Goal: Task Accomplishment & Management: Use online tool/utility

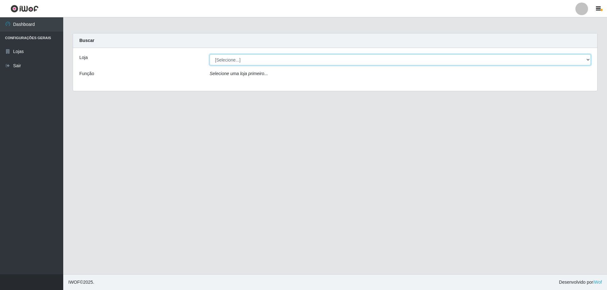
click at [236, 57] on select "[Selecione...] Atacado Vem - [STREET_ADDRESS]" at bounding box center [400, 59] width 381 height 11
select select "461"
click at [210, 54] on select "[Selecione...] Atacado Vem - [STREET_ADDRESS]" at bounding box center [400, 59] width 381 height 11
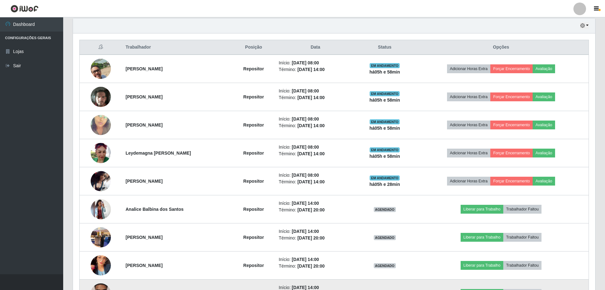
scroll to position [235, 0]
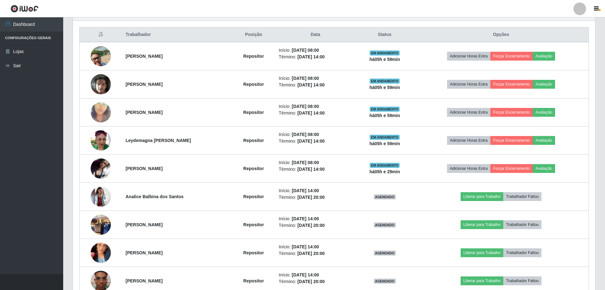
click at [600, 29] on div "Hoje 1 dia 3 dias 1 Semana Não encerrados Trabalhador Posição Data Status Opçõe…" at bounding box center [334, 171] width 533 height 332
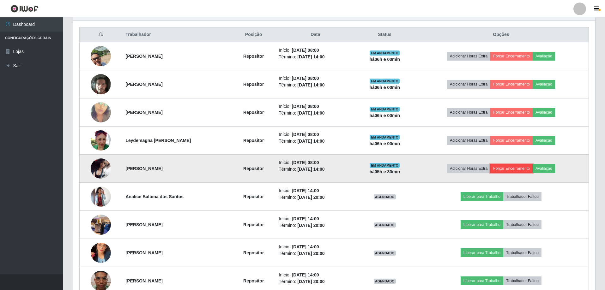
click at [521, 166] on button "Forçar Encerramento" at bounding box center [512, 168] width 42 height 9
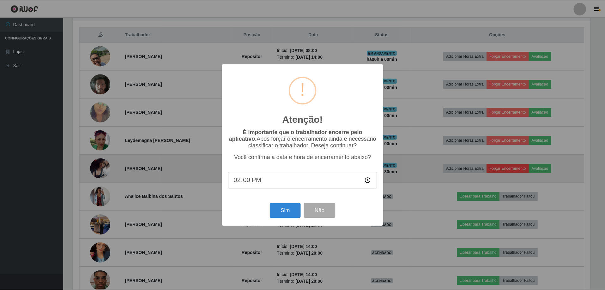
scroll to position [131, 519]
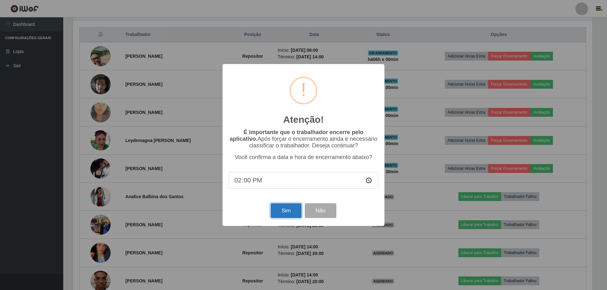
click at [294, 212] on button "Sim" at bounding box center [286, 211] width 31 height 15
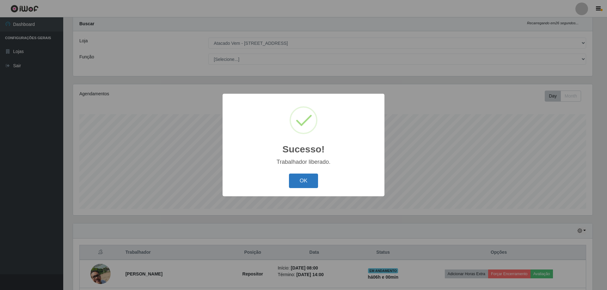
click at [301, 180] on button "OK" at bounding box center [303, 181] width 29 height 15
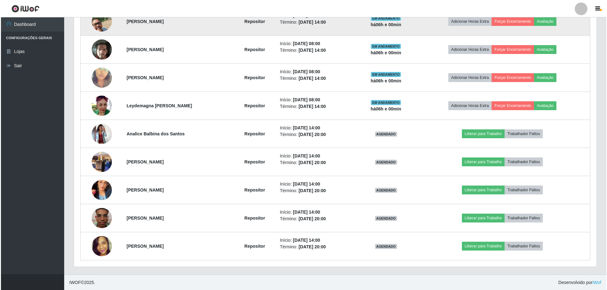
scroll to position [270, 0]
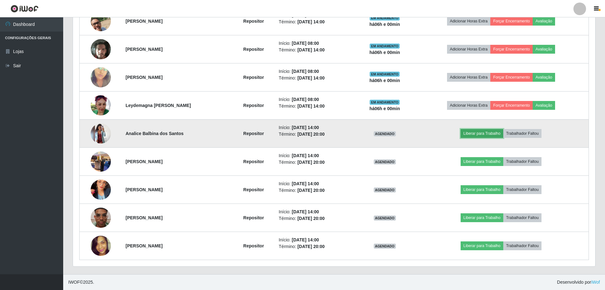
click at [487, 135] on button "Liberar para Trabalho" at bounding box center [482, 133] width 43 height 9
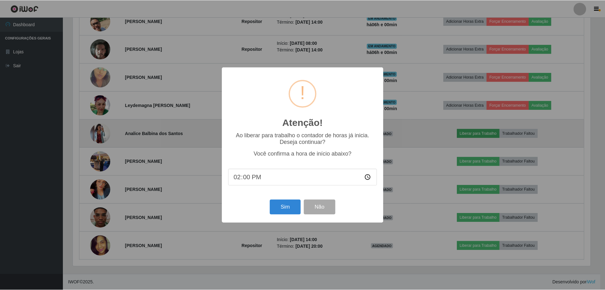
scroll to position [131, 519]
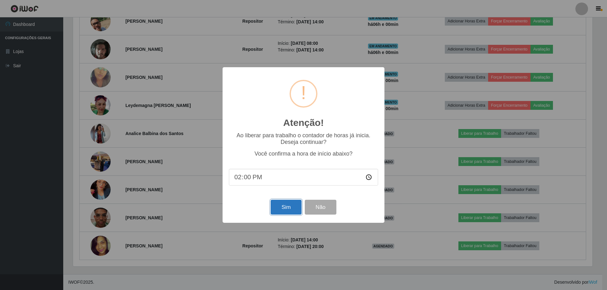
click at [292, 207] on button "Sim" at bounding box center [286, 207] width 31 height 15
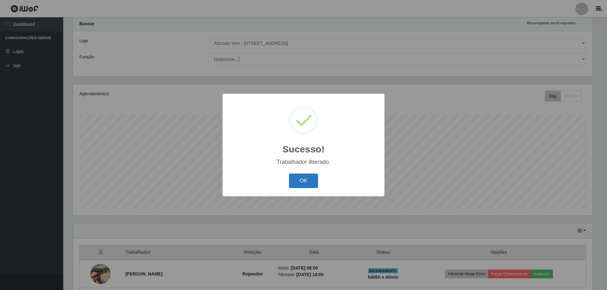
click at [300, 180] on button "OK" at bounding box center [303, 181] width 29 height 15
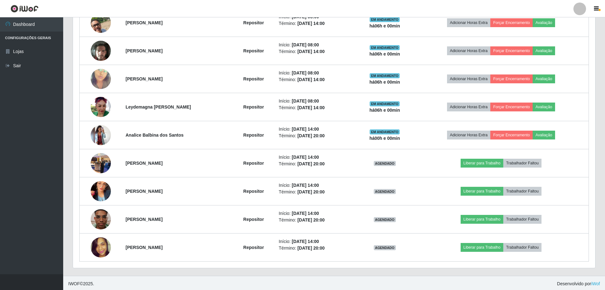
scroll to position [270, 0]
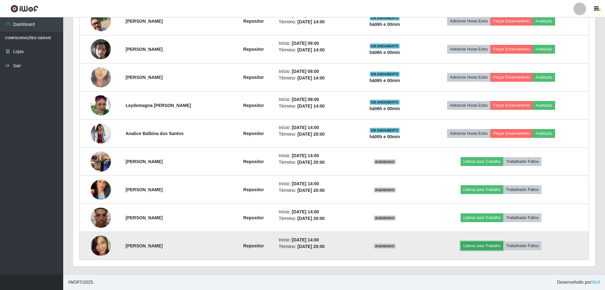
click at [482, 244] on button "Liberar para Trabalho" at bounding box center [482, 246] width 43 height 9
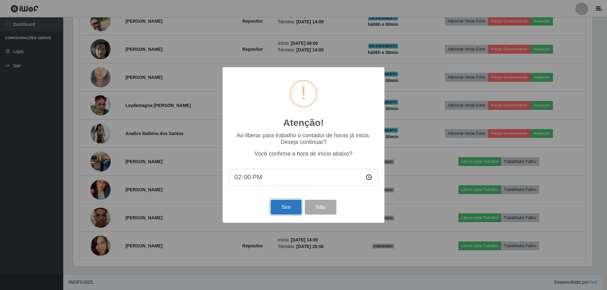
click at [289, 205] on button "Sim" at bounding box center [286, 207] width 31 height 15
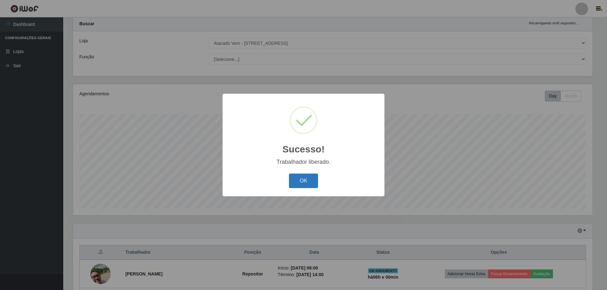
click at [309, 184] on button "OK" at bounding box center [303, 181] width 29 height 15
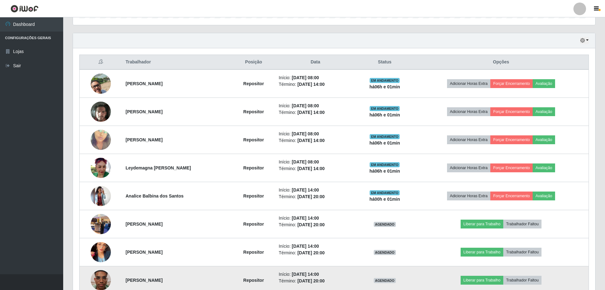
scroll to position [207, 0]
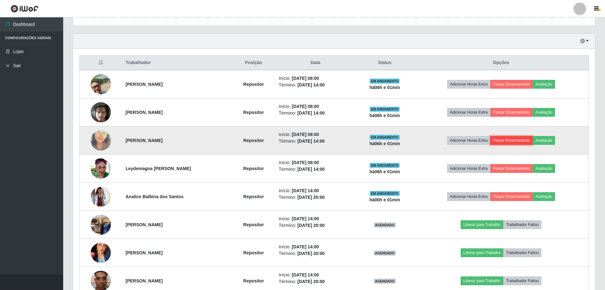
click at [517, 138] on button "Forçar Encerramento" at bounding box center [512, 140] width 42 height 9
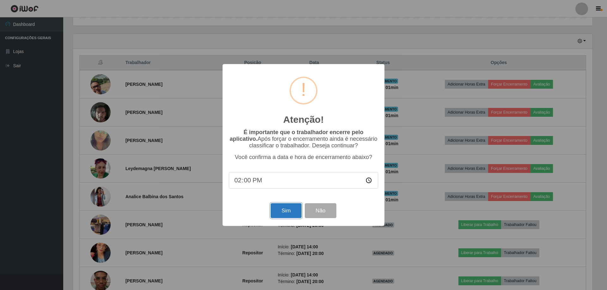
click at [289, 212] on button "Sim" at bounding box center [286, 211] width 31 height 15
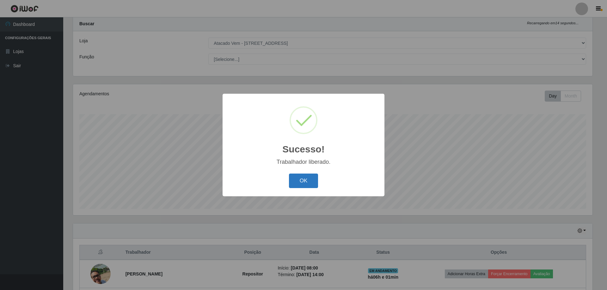
click at [302, 180] on button "OK" at bounding box center [303, 181] width 29 height 15
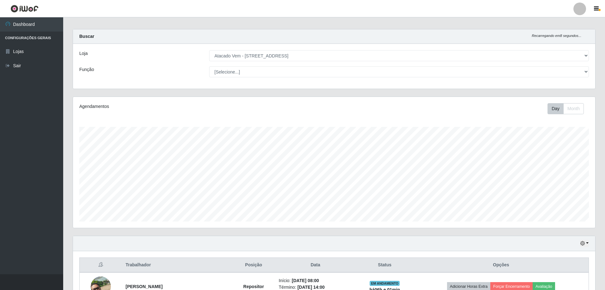
scroll to position [0, 0]
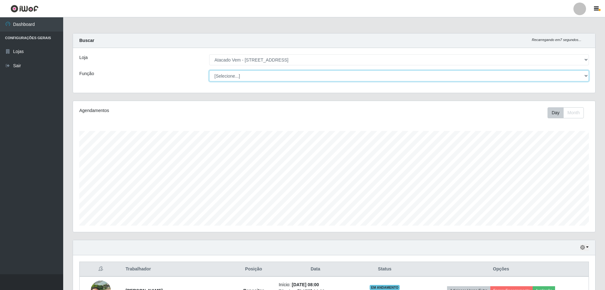
click at [243, 77] on select "[Selecione...] Carregador e Descarregador de Caminhão Carregador e Descarregado…" at bounding box center [399, 75] width 380 height 11
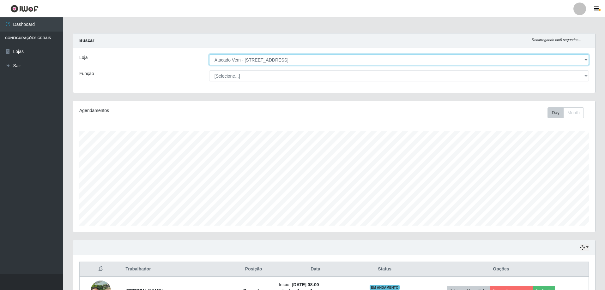
click at [253, 60] on select "[Selecione...] Atacado Vem - [STREET_ADDRESS]" at bounding box center [399, 59] width 380 height 11
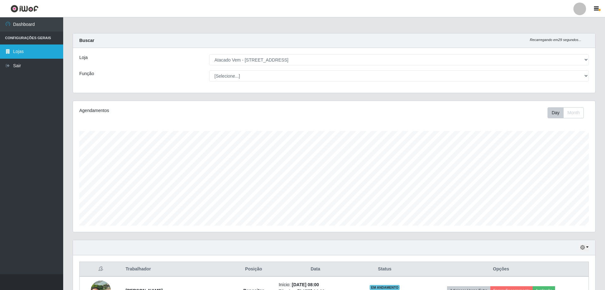
click at [32, 52] on link "Lojas" at bounding box center [31, 52] width 63 height 14
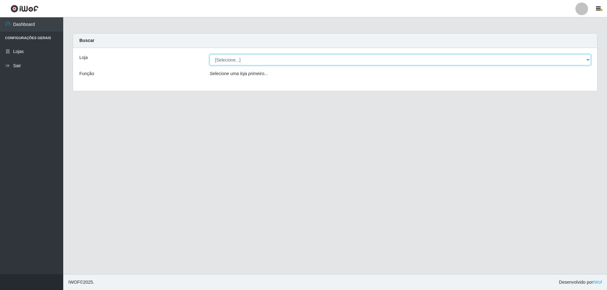
click at [230, 60] on select "[Selecione...] Atacado Vem - [STREET_ADDRESS]" at bounding box center [400, 59] width 381 height 11
select select "461"
click at [210, 54] on select "[Selecione...] Atacado Vem - [STREET_ADDRESS]" at bounding box center [400, 59] width 381 height 11
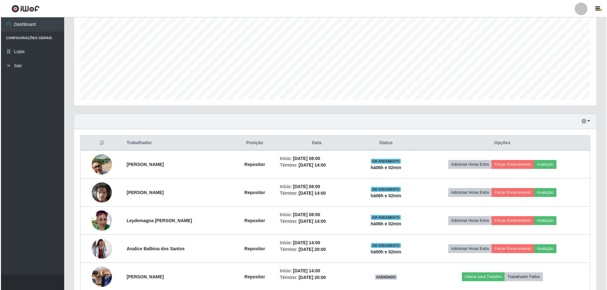
scroll to position [242, 0]
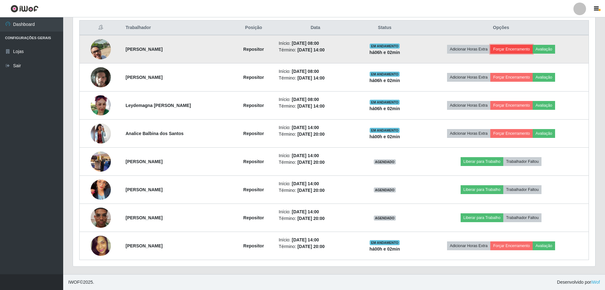
click at [506, 46] on button "Forçar Encerramento" at bounding box center [512, 49] width 42 height 9
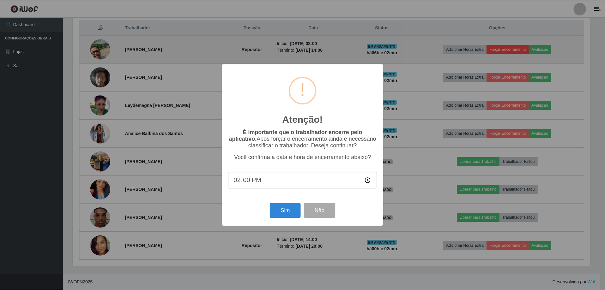
scroll to position [131, 519]
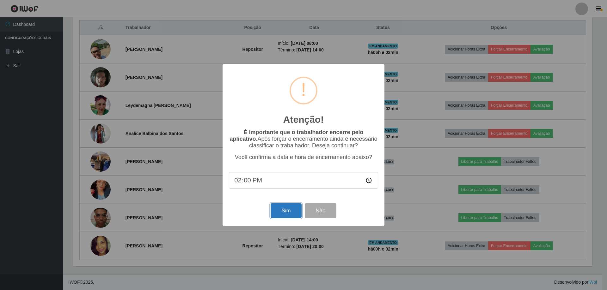
click at [290, 213] on button "Sim" at bounding box center [286, 211] width 31 height 15
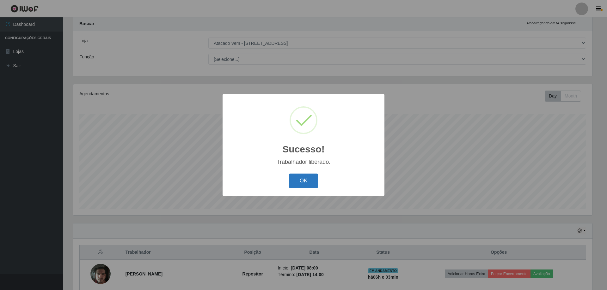
click at [300, 185] on button "OK" at bounding box center [303, 181] width 29 height 15
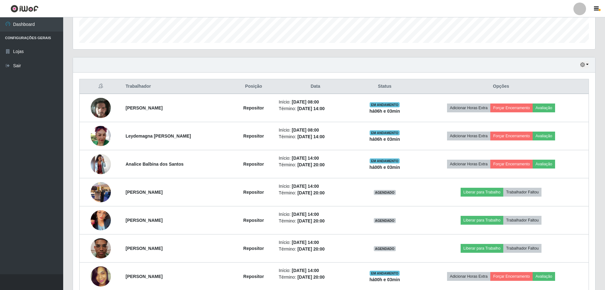
scroll to position [214, 0]
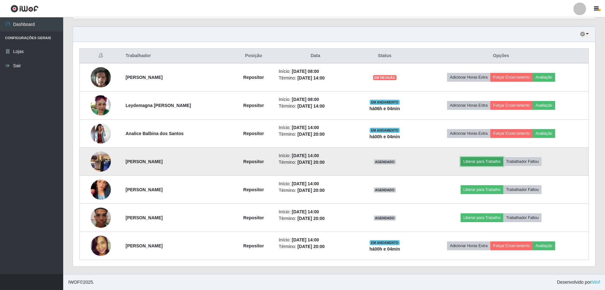
click at [485, 161] on button "Liberar para Trabalho" at bounding box center [482, 161] width 43 height 9
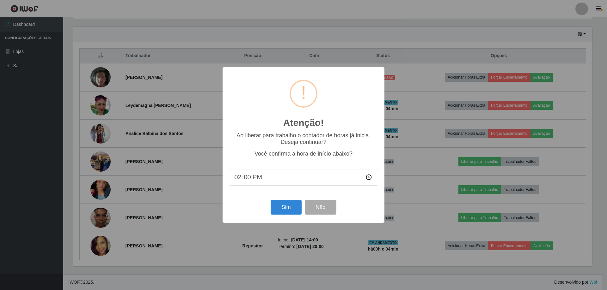
click at [252, 177] on input "14:00" at bounding box center [303, 177] width 149 height 17
click at [283, 208] on button "Sim" at bounding box center [286, 207] width 31 height 15
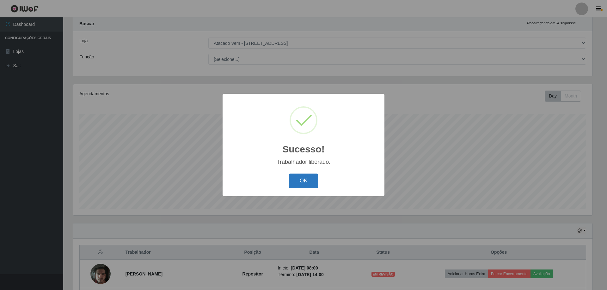
click at [304, 180] on button "OK" at bounding box center [303, 181] width 29 height 15
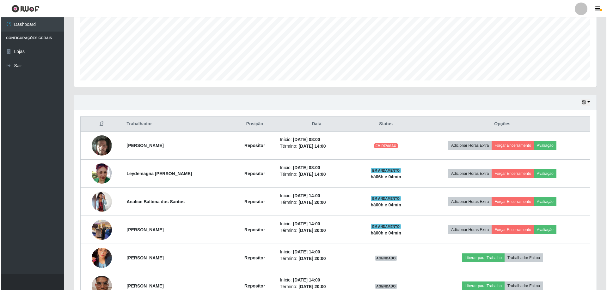
scroll to position [214, 0]
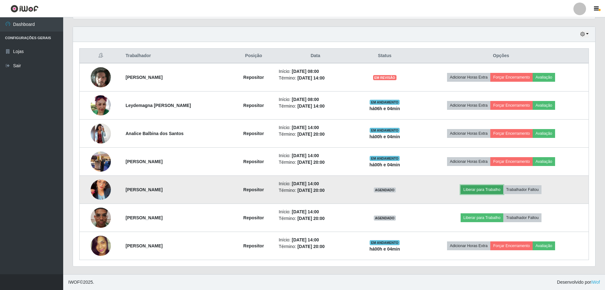
click at [482, 191] on button "Liberar para Trabalho" at bounding box center [482, 190] width 43 height 9
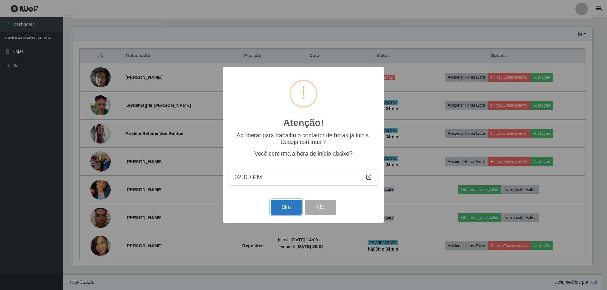
click at [284, 213] on button "Sim" at bounding box center [286, 207] width 31 height 15
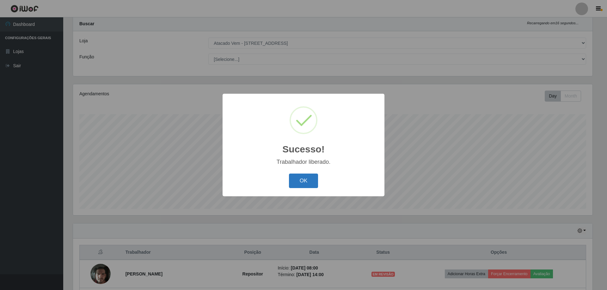
click at [304, 184] on button "OK" at bounding box center [303, 181] width 29 height 15
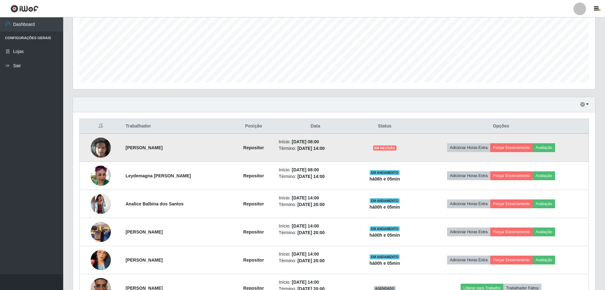
scroll to position [214, 0]
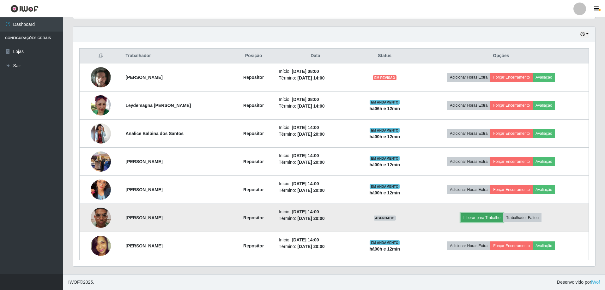
click at [487, 217] on button "Liberar para Trabalho" at bounding box center [482, 218] width 43 height 9
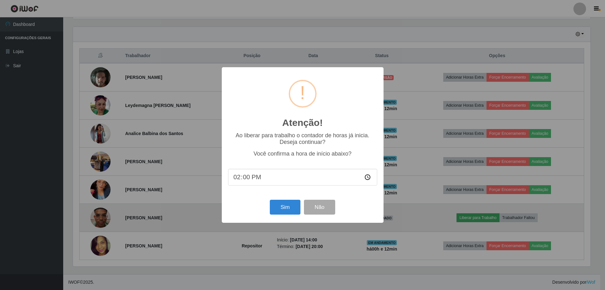
scroll to position [131, 519]
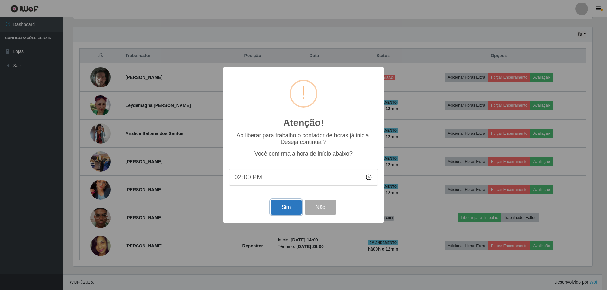
click at [289, 211] on button "Sim" at bounding box center [286, 207] width 31 height 15
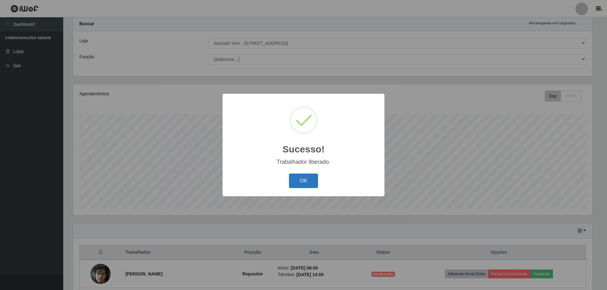
click at [303, 180] on button "OK" at bounding box center [303, 181] width 29 height 15
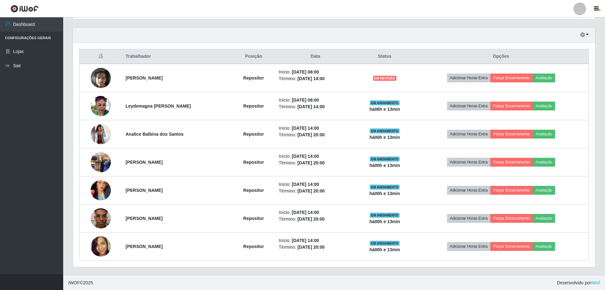
scroll to position [214, 0]
